Goal: Information Seeking & Learning: Learn about a topic

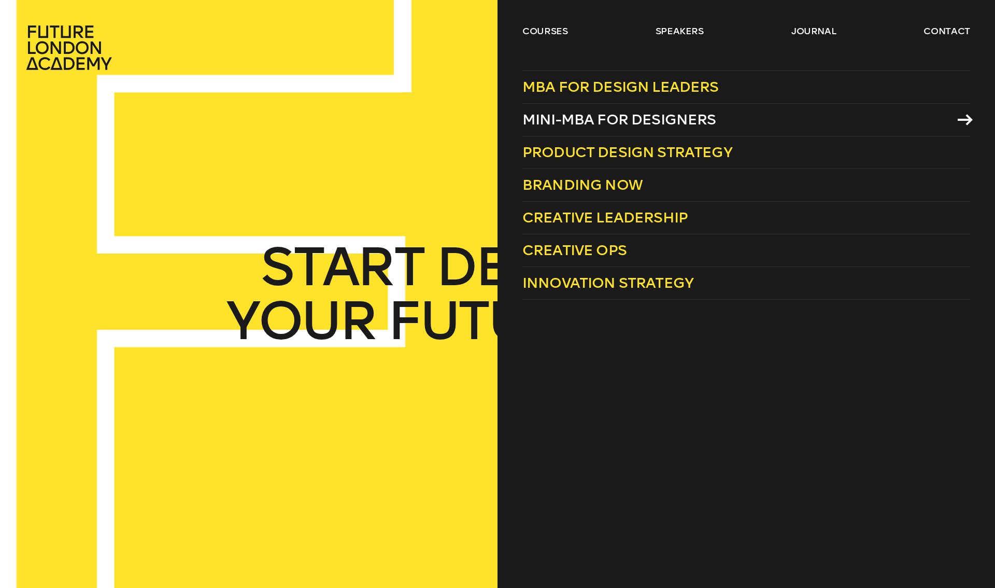
click at [592, 114] on span "Mini-MBA for Designers" at bounding box center [619, 119] width 194 height 17
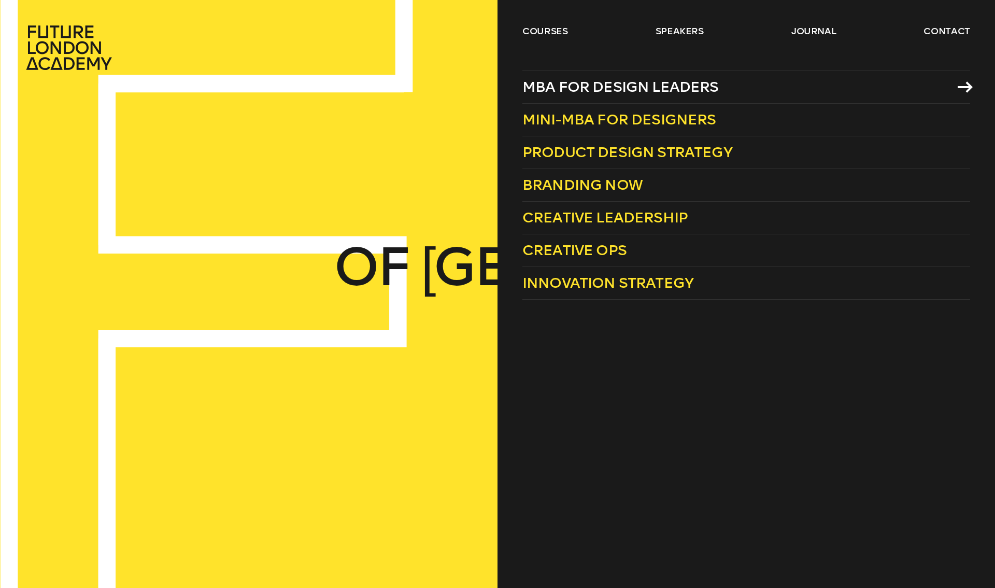
click at [670, 82] on span "MBA for Design Leaders" at bounding box center [620, 86] width 196 height 17
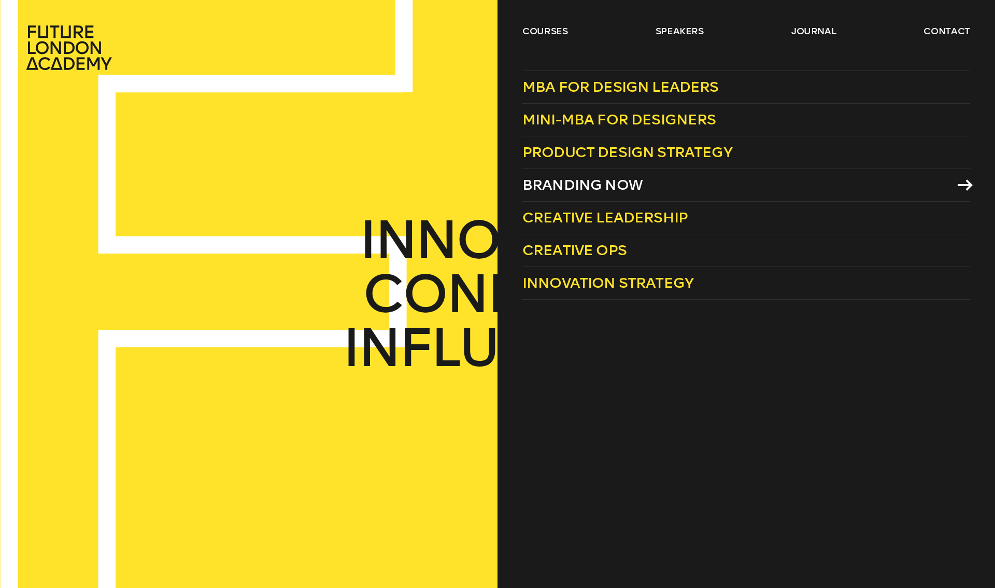
click at [603, 186] on span "Branding Now" at bounding box center [582, 184] width 120 height 17
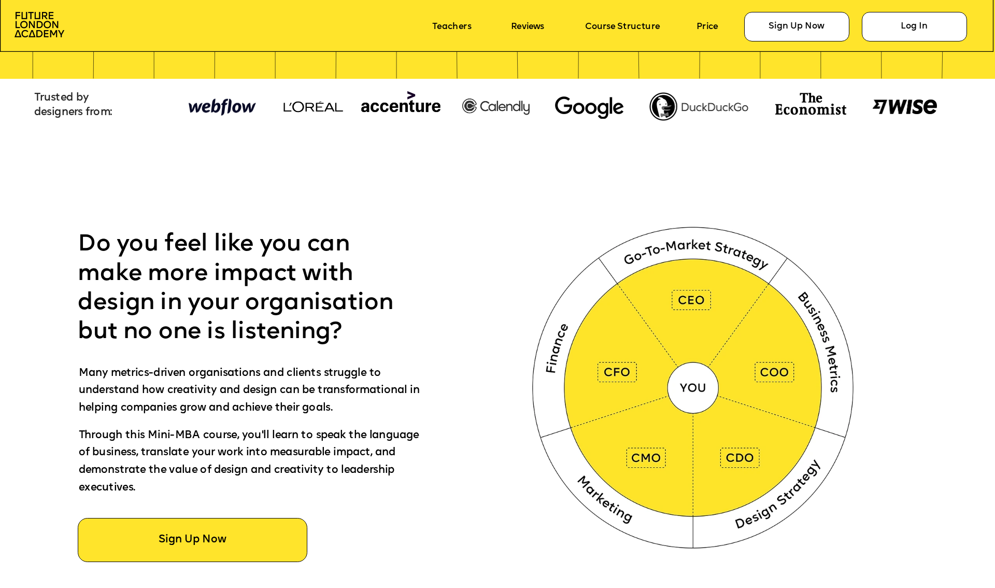
scroll to position [576, 0]
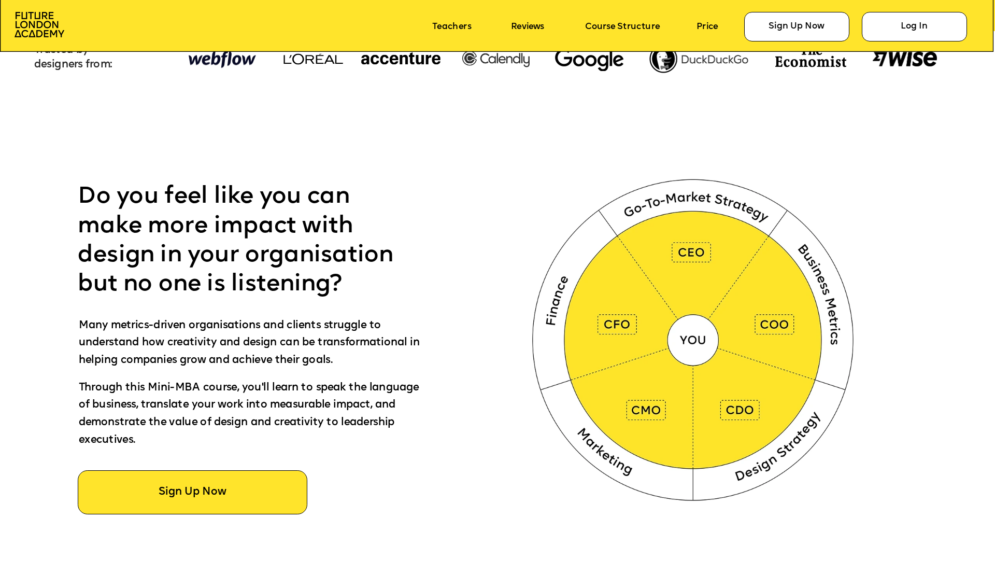
click at [474, 345] on div at bounding box center [548, 348] width 1793 height 634
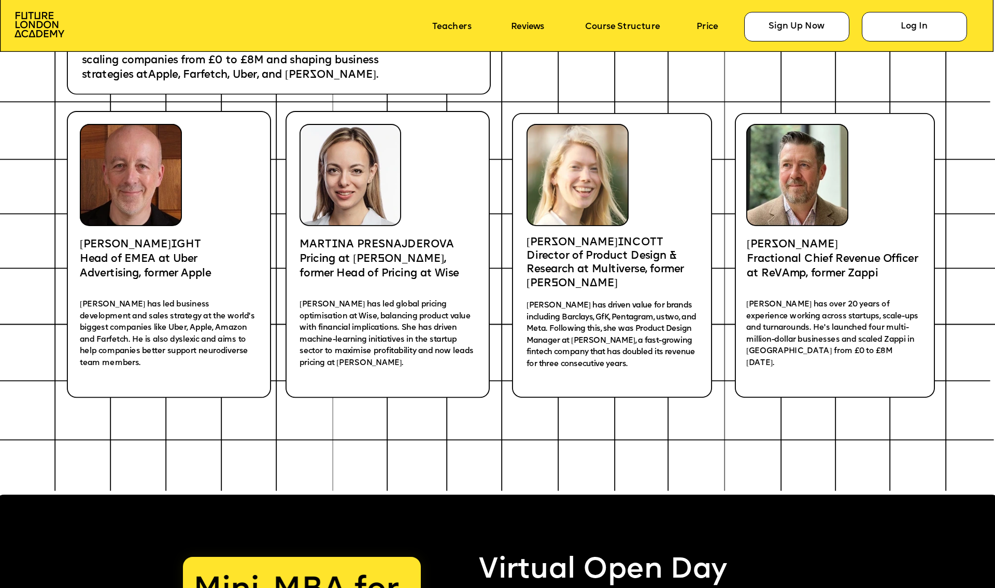
scroll to position [2021, 0]
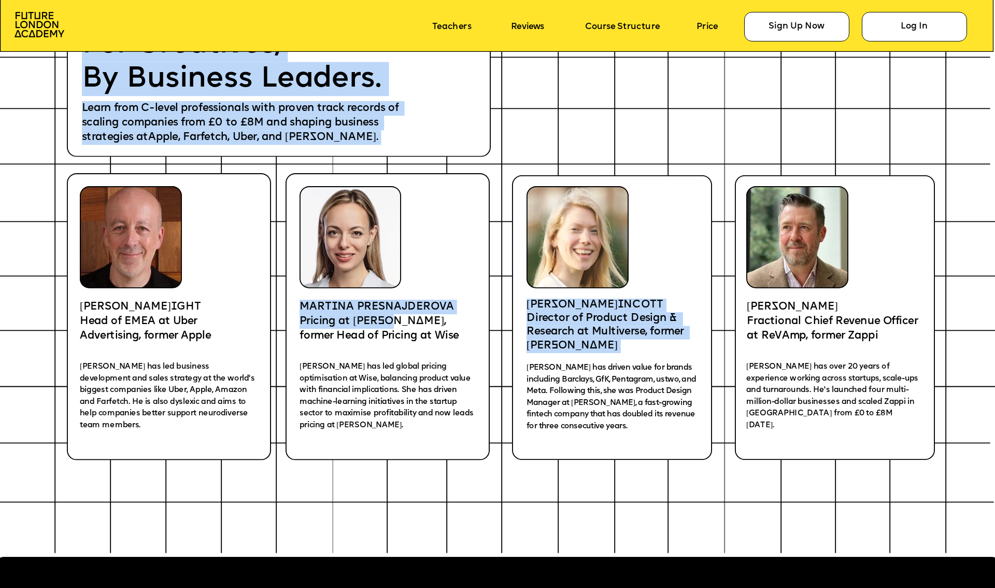
drag, startPoint x: 299, startPoint y: 310, endPoint x: 404, endPoint y: 324, distance: 106.1
click at [404, 324] on p "Pricing at Deel, former Head of Pricing at Wise" at bounding box center [382, 328] width 164 height 29
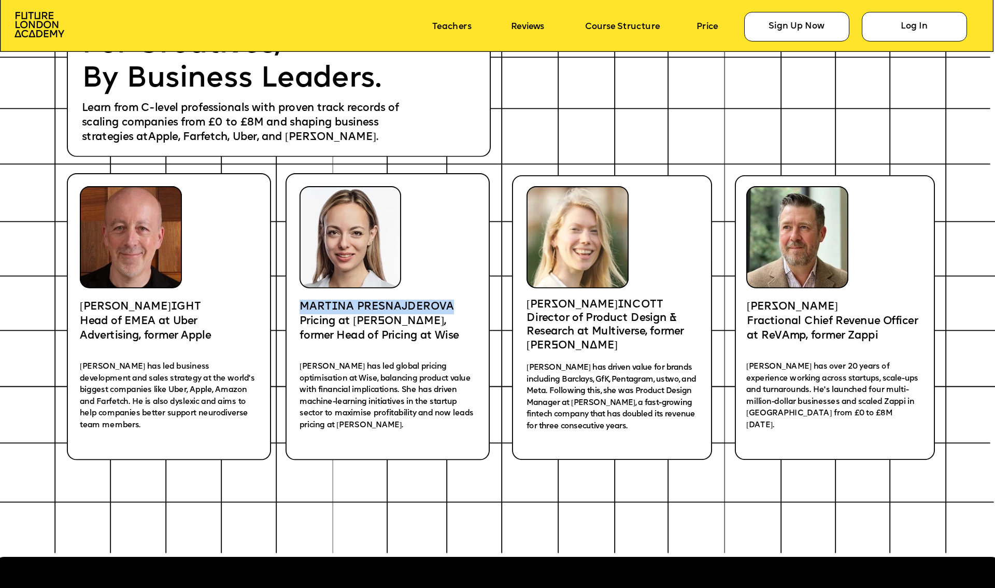
drag, startPoint x: 300, startPoint y: 308, endPoint x: 451, endPoint y: 307, distance: 151.3
click at [451, 307] on p "MART I NA PRESNAJDEROVA" at bounding box center [382, 307] width 164 height 15
copy p "MART I NA PRESNAJDEROVA"
drag, startPoint x: 528, startPoint y: 305, endPoint x: 612, endPoint y: 300, distance: 83.6
click at [612, 300] on p "KATE P I NCOTT" at bounding box center [612, 305] width 170 height 13
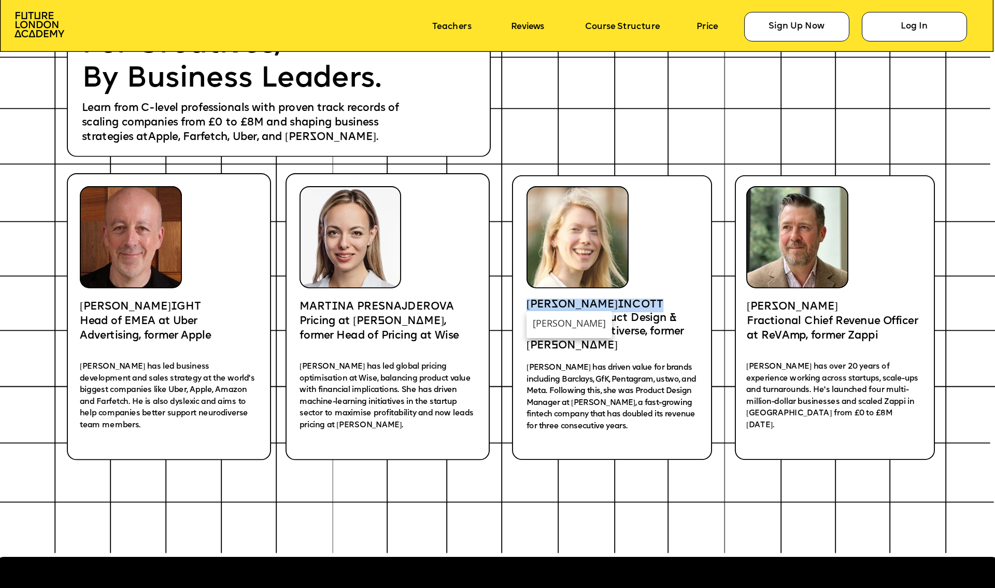
copy p "KATE P I NCOTT"
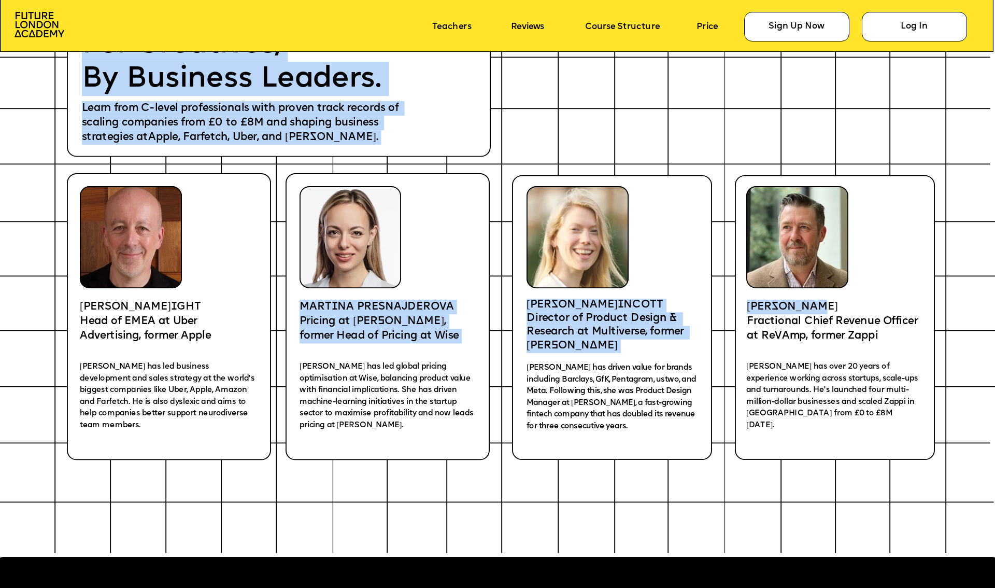
drag, startPoint x: 746, startPoint y: 306, endPoint x: 836, endPoint y: 302, distance: 89.8
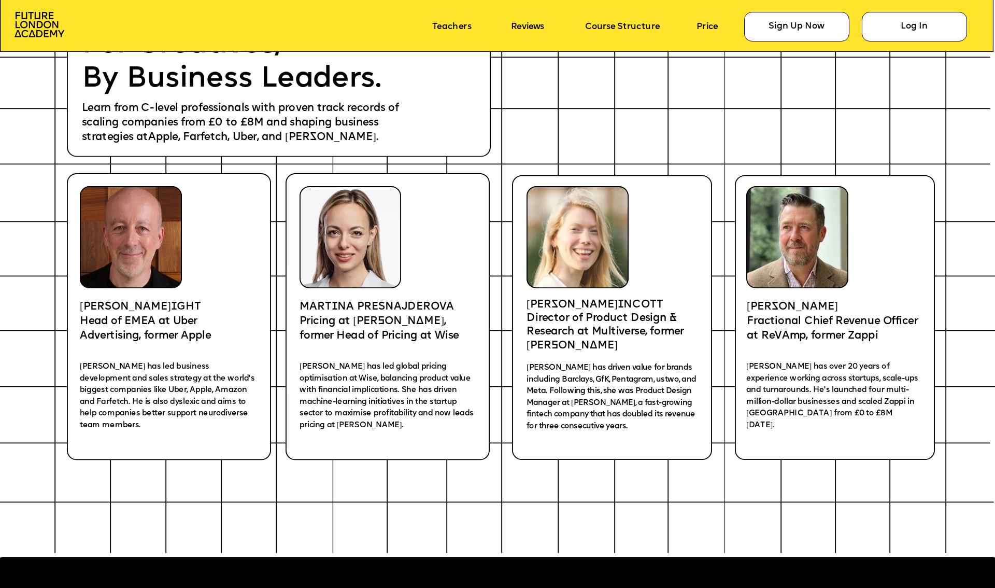
click at [833, 304] on p "Paul Albert" at bounding box center [836, 307] width 178 height 15
click at [814, 313] on p "Paul Albert" at bounding box center [836, 307] width 178 height 15
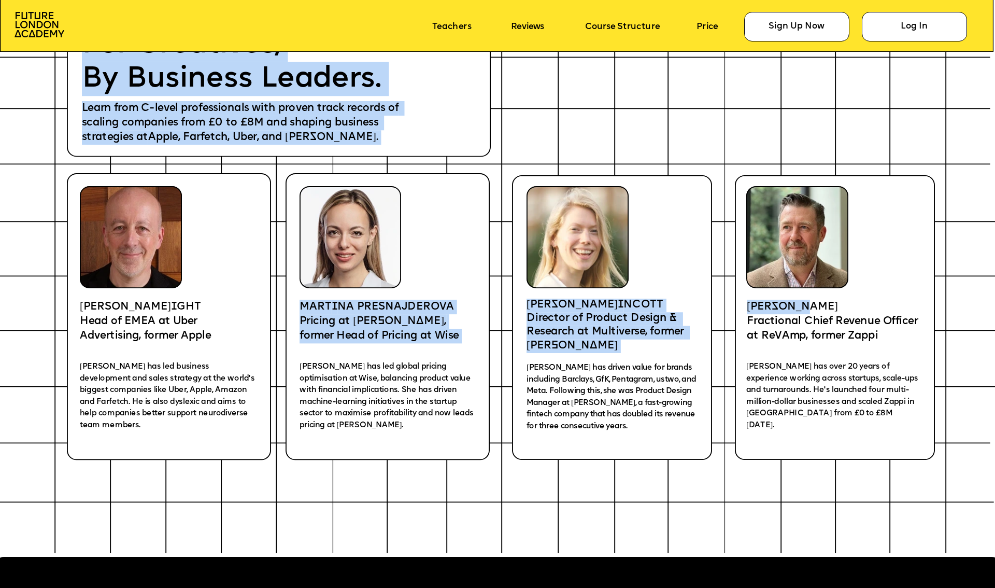
drag, startPoint x: 769, startPoint y: 302, endPoint x: 810, endPoint y: 301, distance: 40.4
drag, startPoint x: 820, startPoint y: 303, endPoint x: 747, endPoint y: 299, distance: 73.7
click at [747, 300] on p "Paul Albert" at bounding box center [836, 307] width 178 height 15
copy div "Online + Community Mini-MBA for Designers Next Cohort: September 24, 2025 Taugh…"
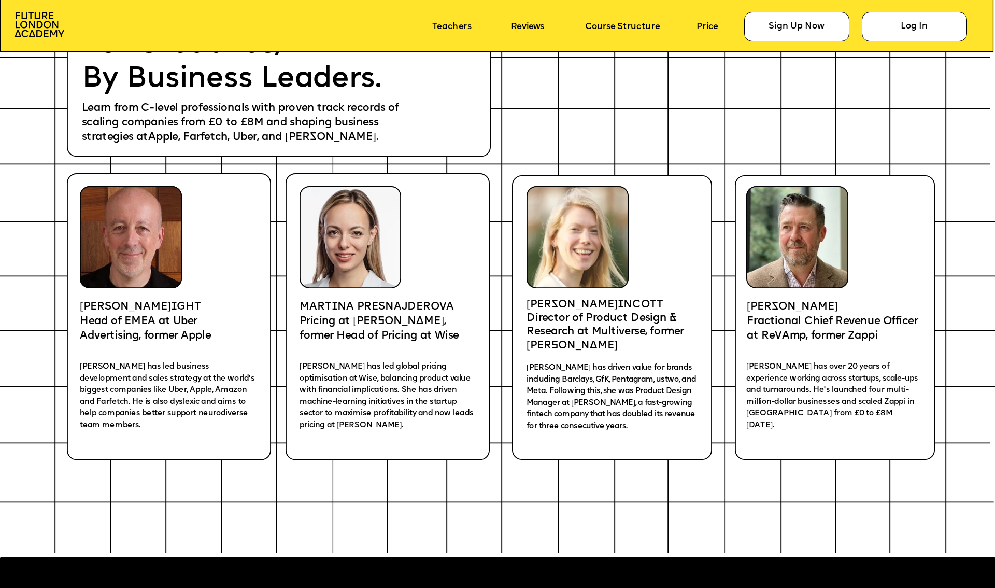
click at [767, 292] on icon at bounding box center [835, 317] width 200 height 285
drag, startPoint x: 777, startPoint y: 304, endPoint x: 820, endPoint y: 304, distance: 43.0
click at [820, 304] on span "Paul Albert" at bounding box center [792, 307] width 91 height 11
copy span "Paul Albert"
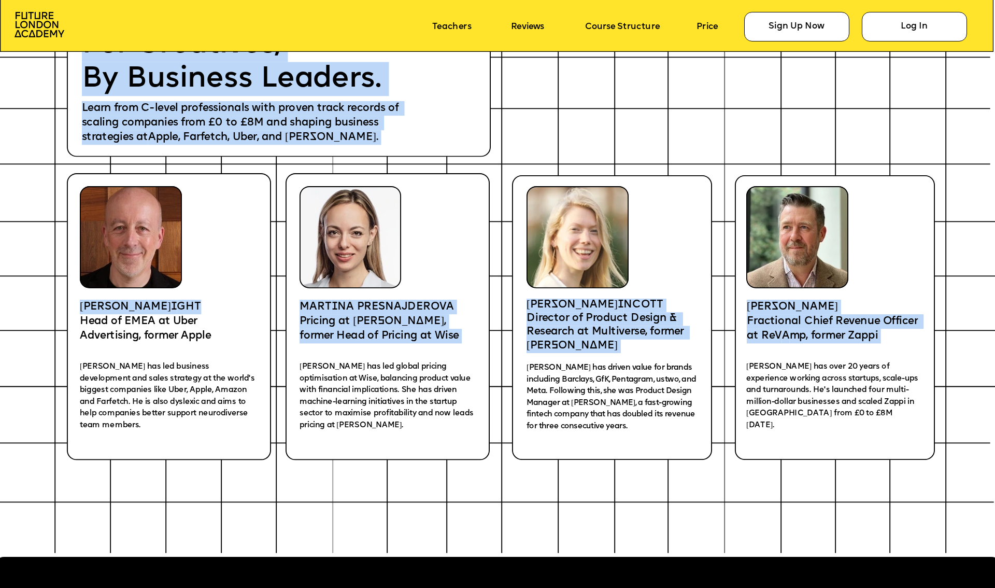
drag, startPoint x: 79, startPoint y: 304, endPoint x: 168, endPoint y: 304, distance: 89.7
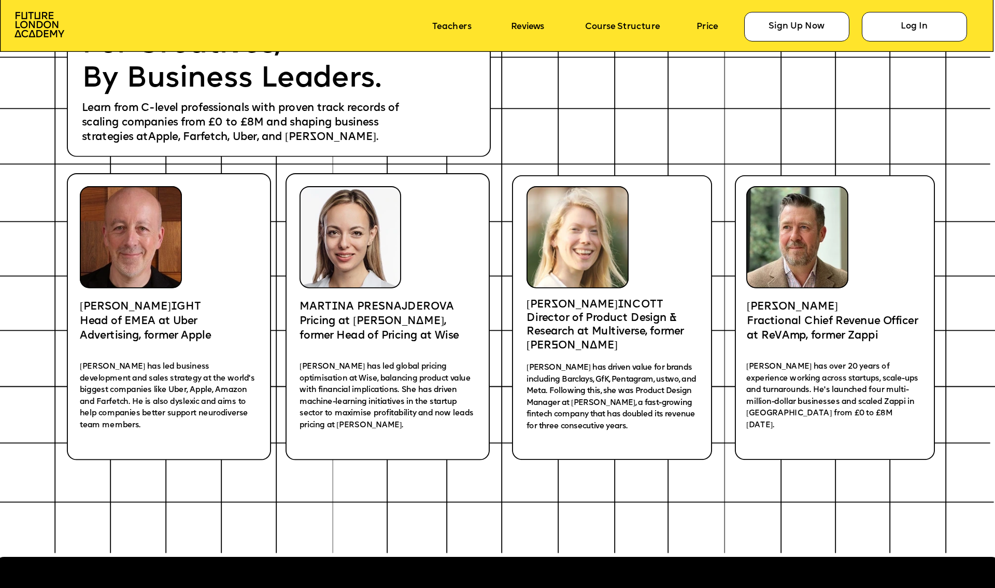
click at [166, 304] on p "PAUL WR I GHT" at bounding box center [166, 307] width 172 height 15
drag, startPoint x: 164, startPoint y: 304, endPoint x: 83, endPoint y: 303, distance: 81.4
click at [83, 303] on p "PAUL WR I GHT" at bounding box center [166, 307] width 172 height 15
copy p "PAUL WR I GHT"
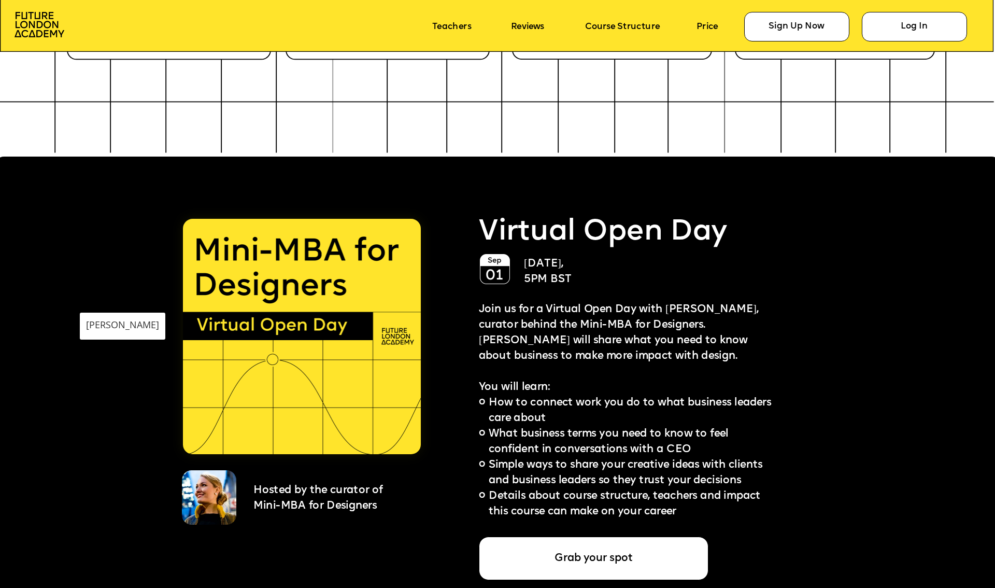
scroll to position [2602, 0]
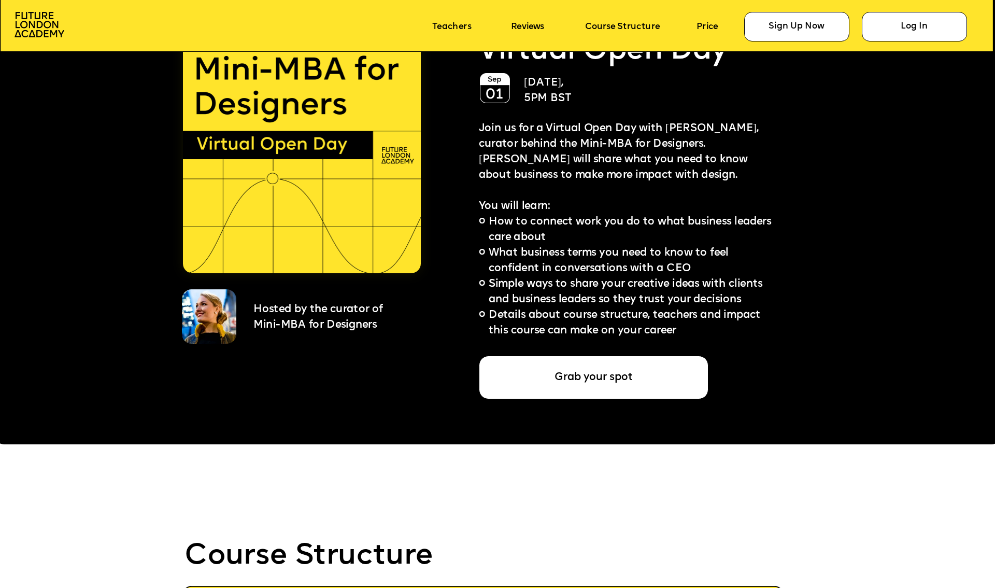
click at [287, 444] on div at bounding box center [497, 210] width 1007 height 469
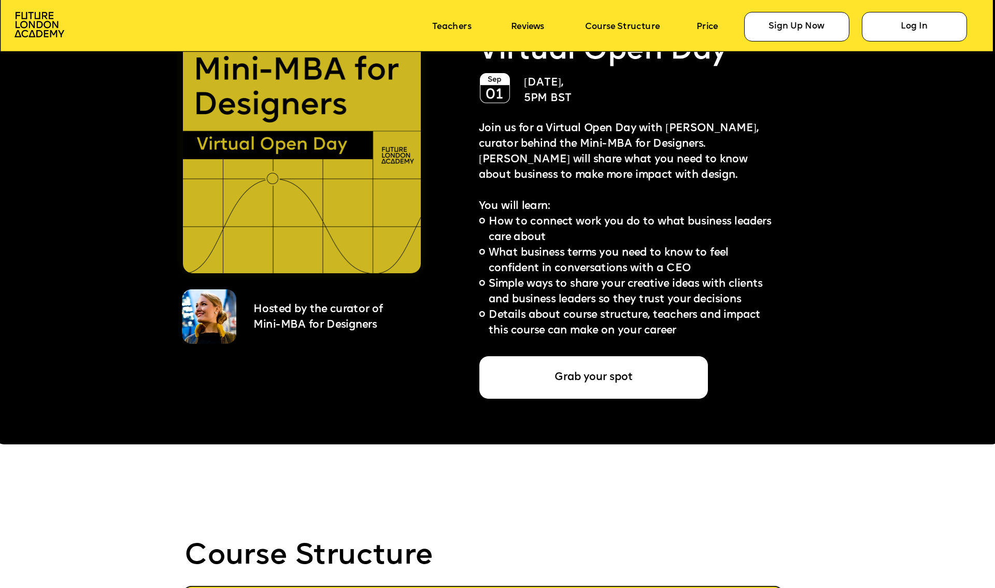
scroll to position [2418, 0]
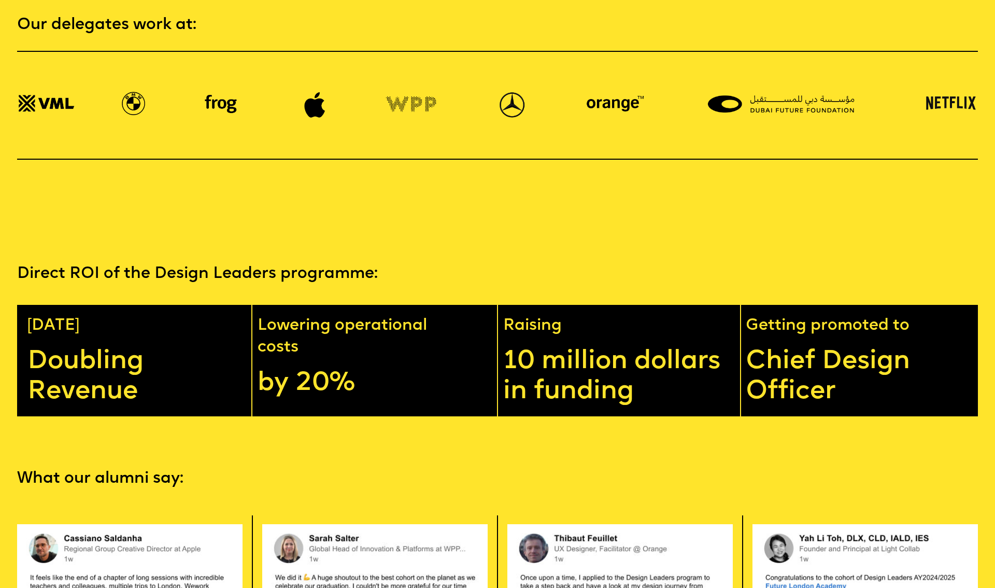
scroll to position [2004, 0]
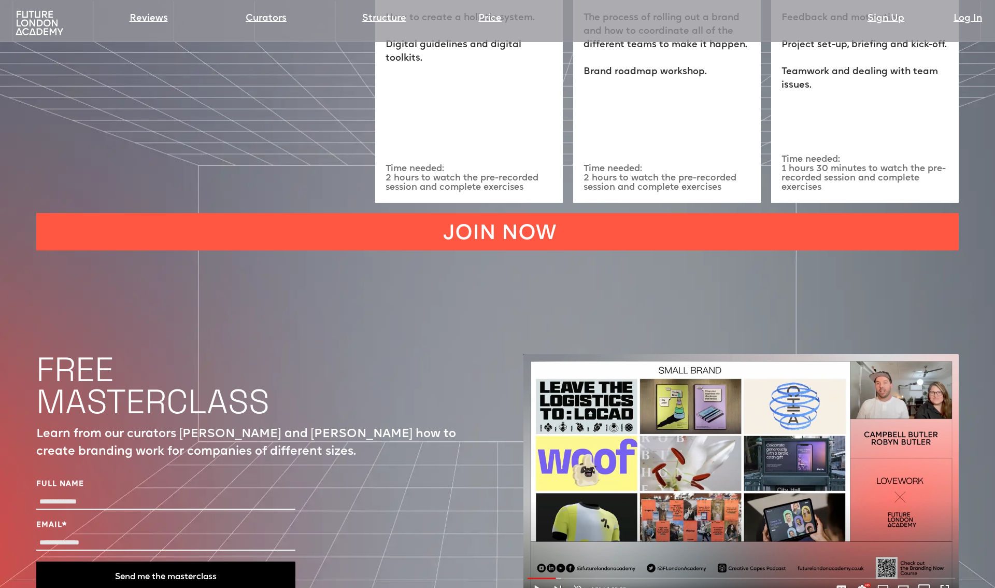
scroll to position [3539, 0]
